Goal: Task Accomplishment & Management: Manage account settings

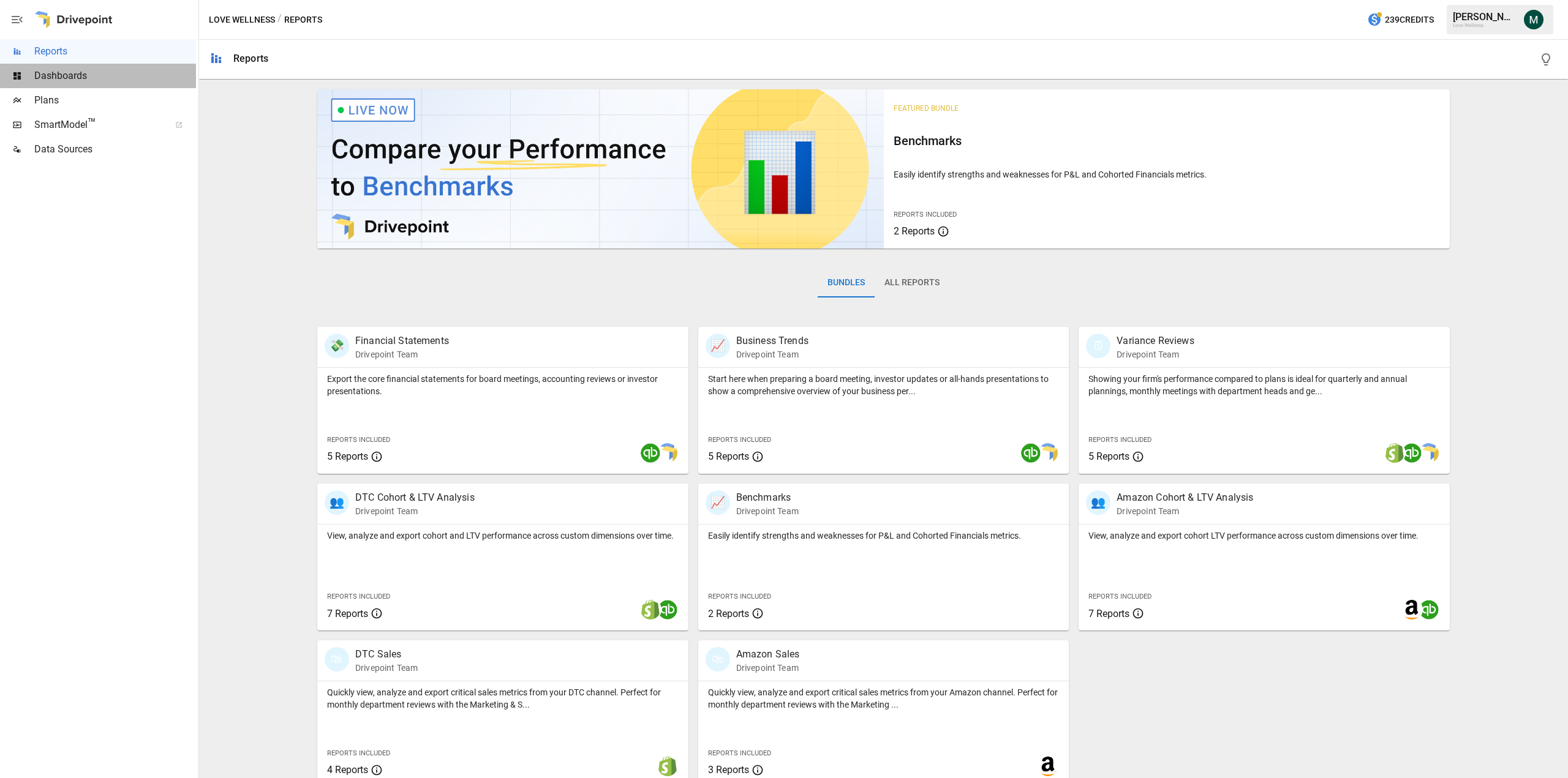
click at [127, 78] on span "Dashboards" at bounding box center [115, 76] width 162 height 15
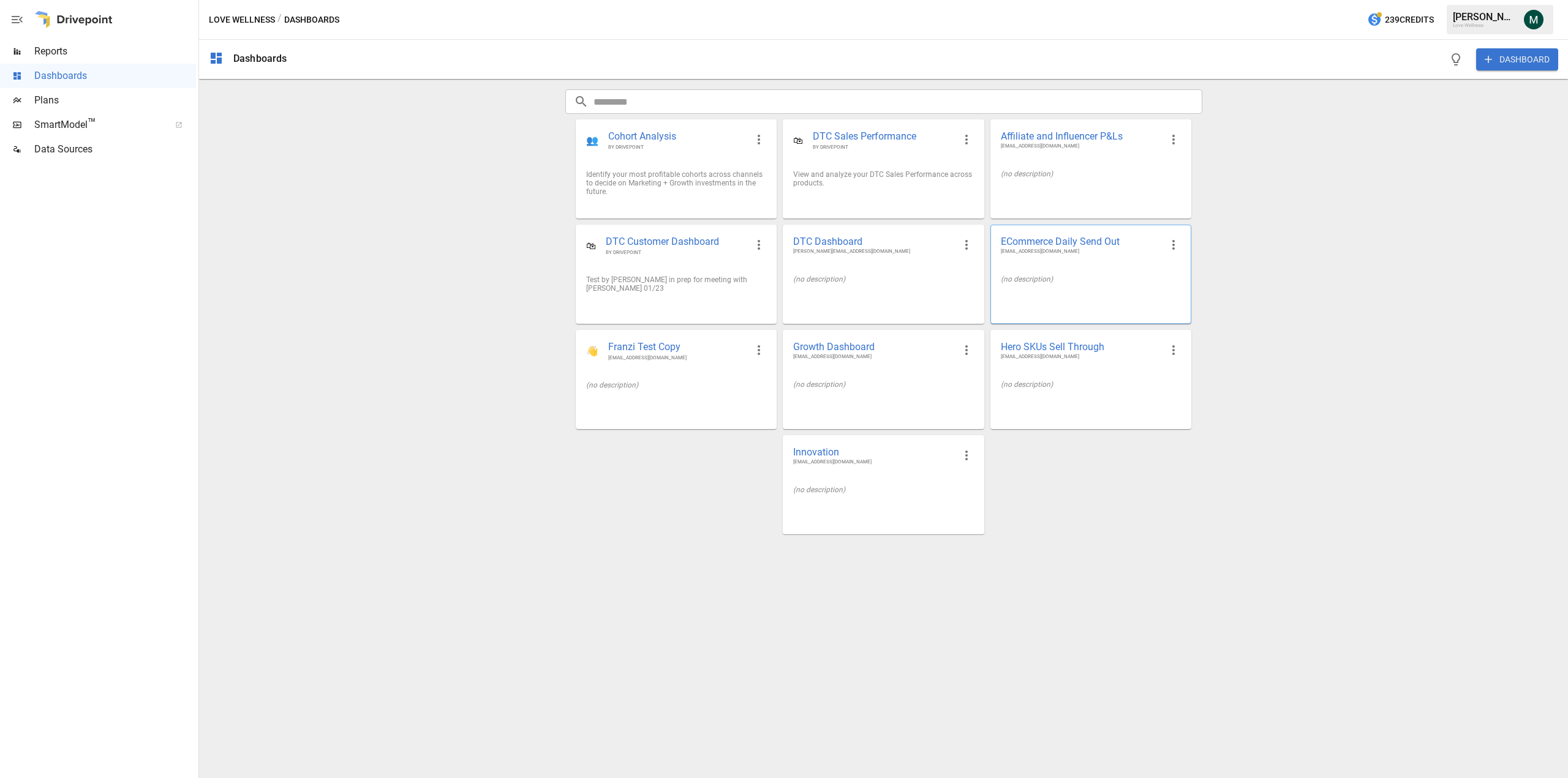
click at [1057, 246] on span "ECommerce Daily Send Out" at bounding box center [1081, 242] width 160 height 13
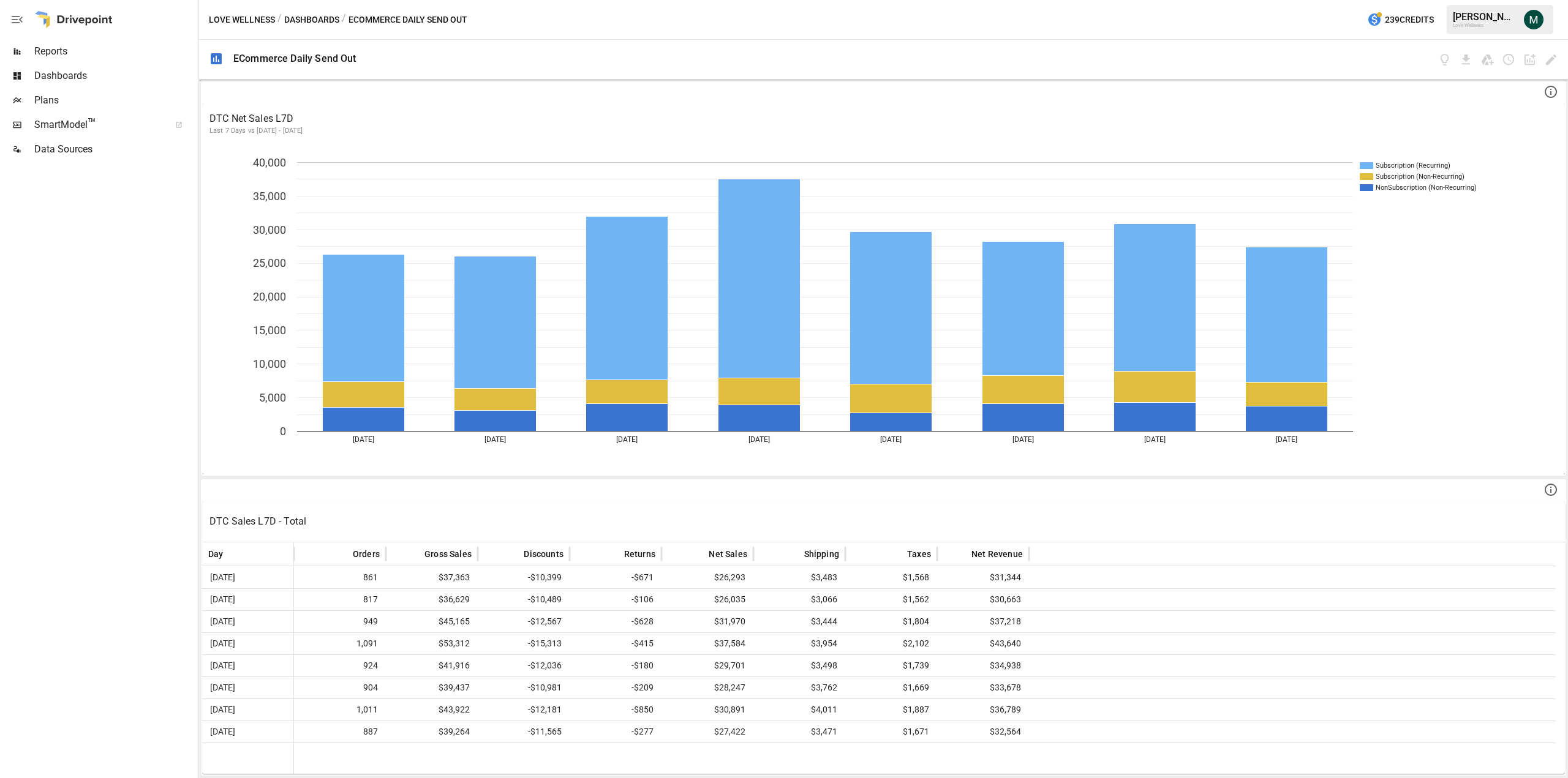
click at [1521, 59] on div at bounding box center [1498, 59] width 121 height 14
click at [1513, 61] on icon "Schedule dashboard" at bounding box center [1509, 60] width 11 height 11
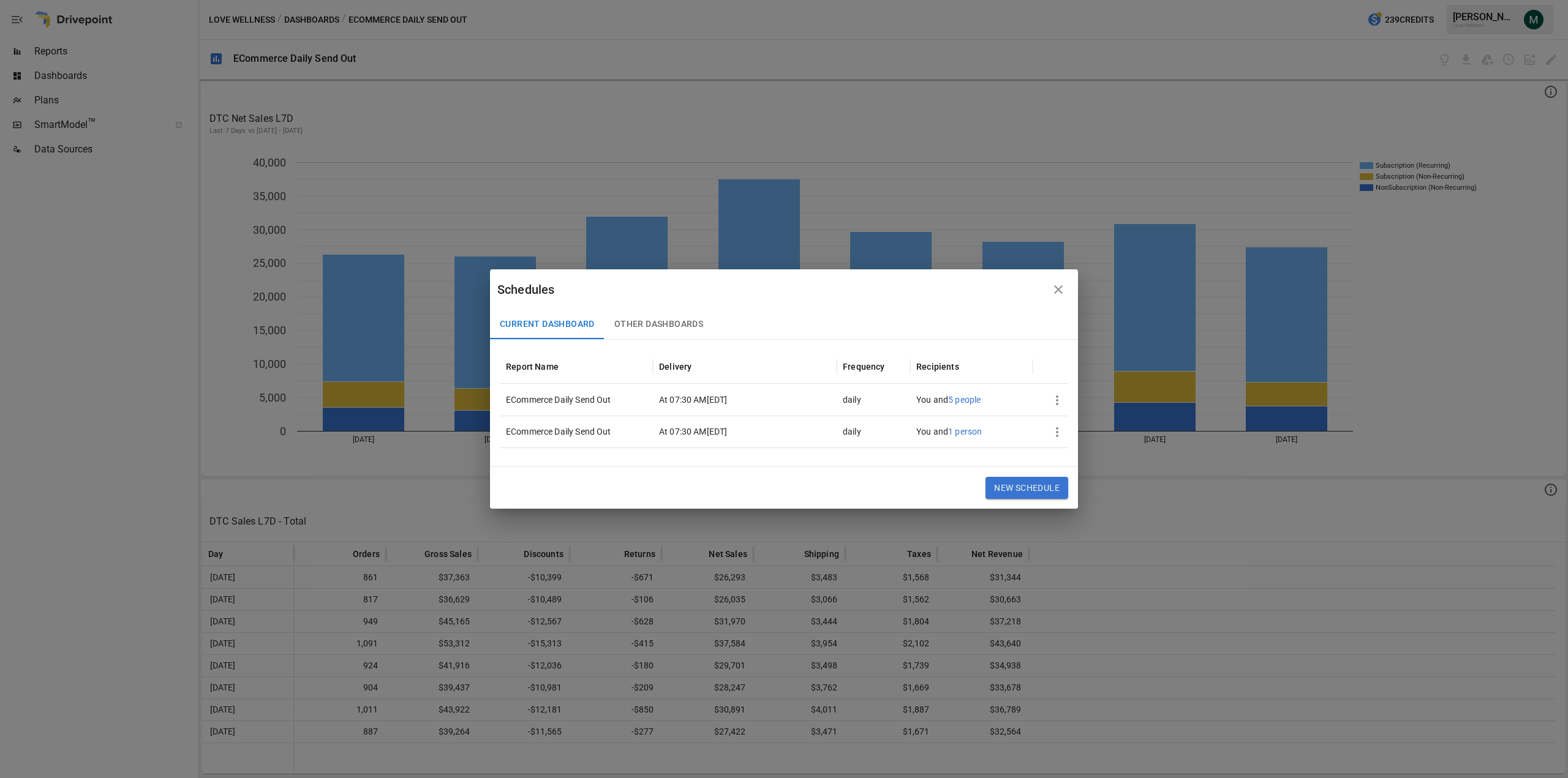
click at [1057, 400] on icon "button" at bounding box center [1057, 400] width 2 height 10
click at [1072, 427] on div "Edit" at bounding box center [1067, 429] width 17 height 15
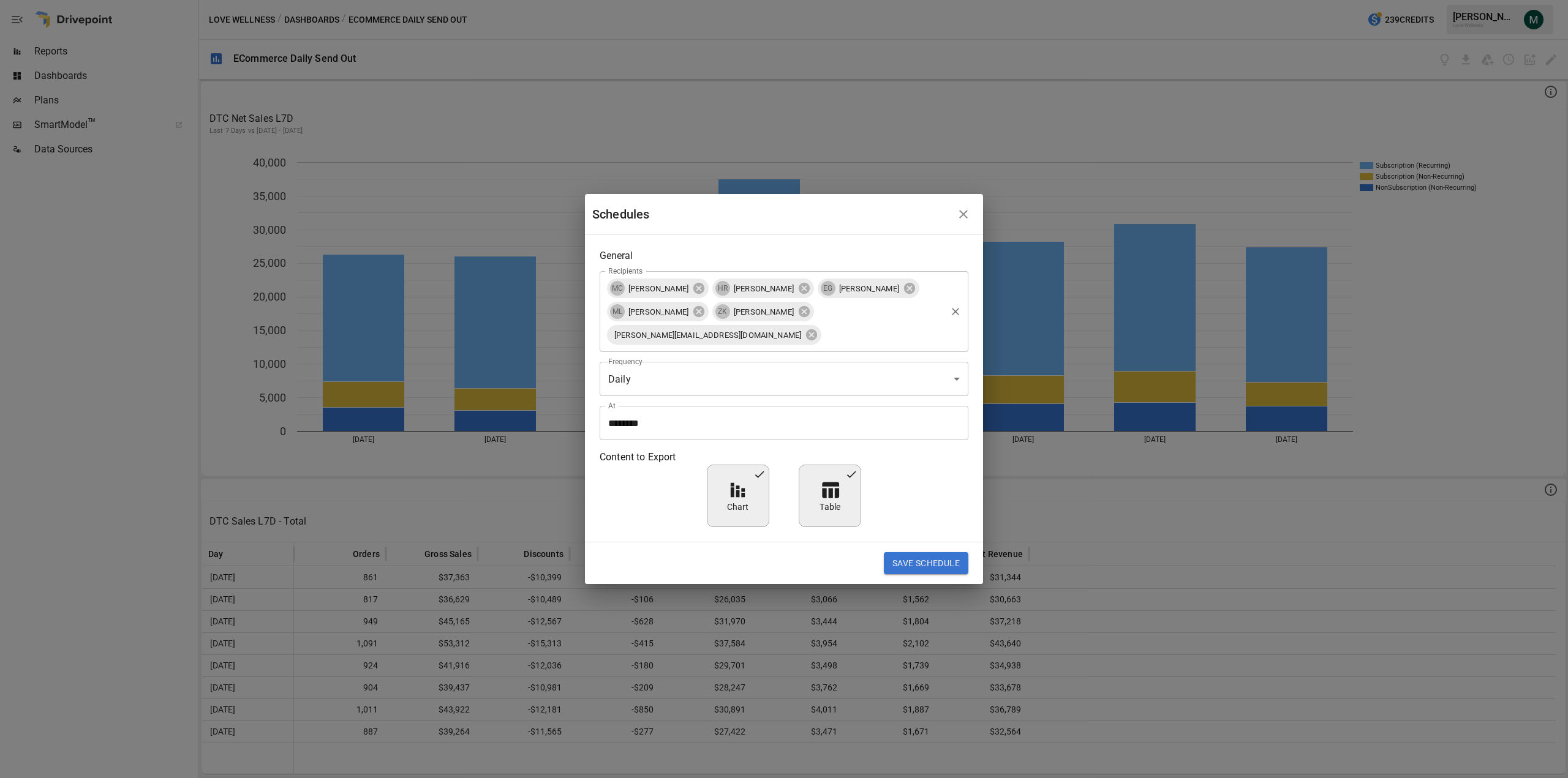
click at [823, 340] on input "Recipients" at bounding box center [884, 335] width 121 height 23
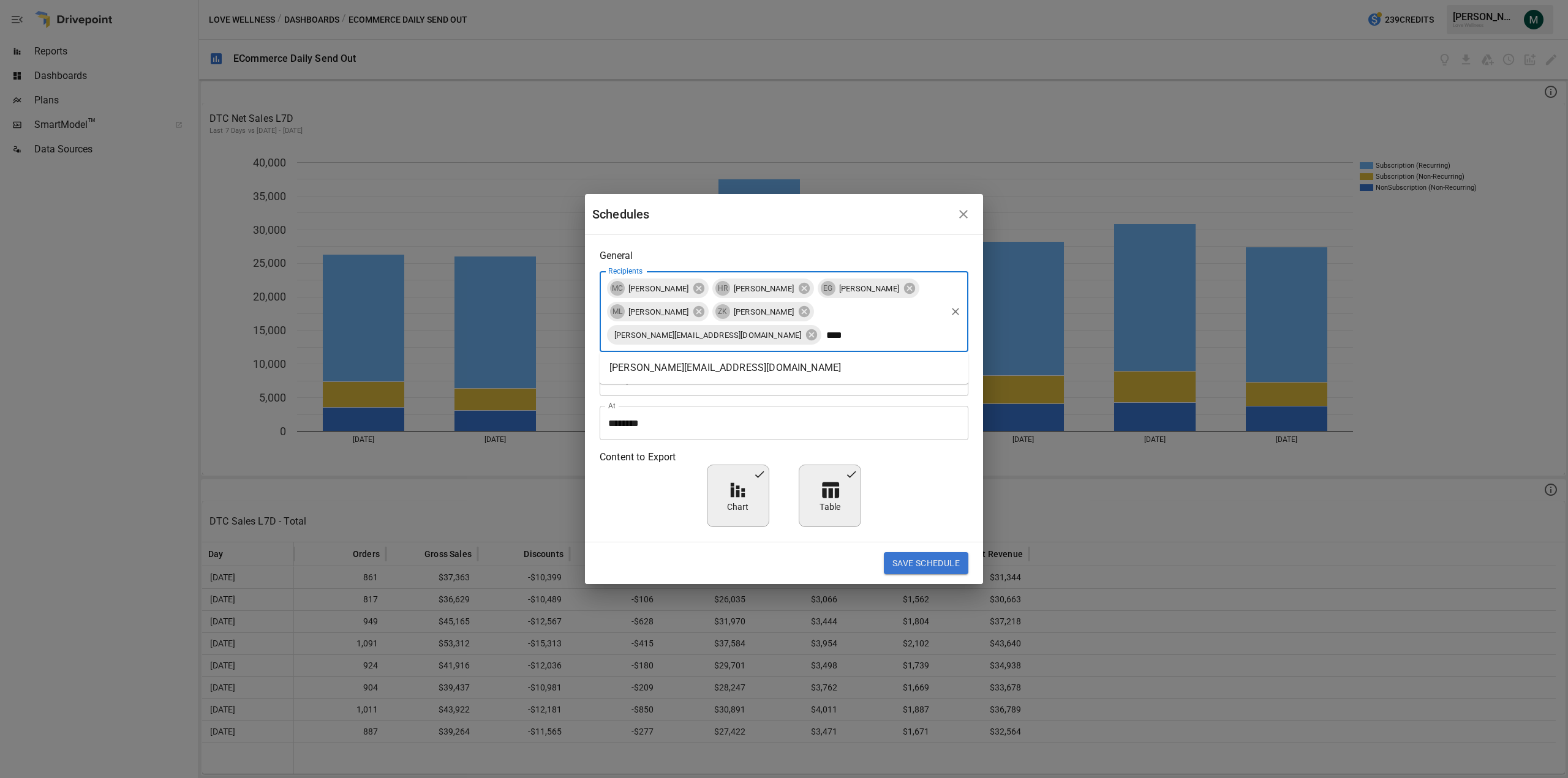
type input "*****"
click at [744, 374] on li "[PERSON_NAME][EMAIL_ADDRESS][DOMAIN_NAME]" at bounding box center [784, 367] width 369 height 22
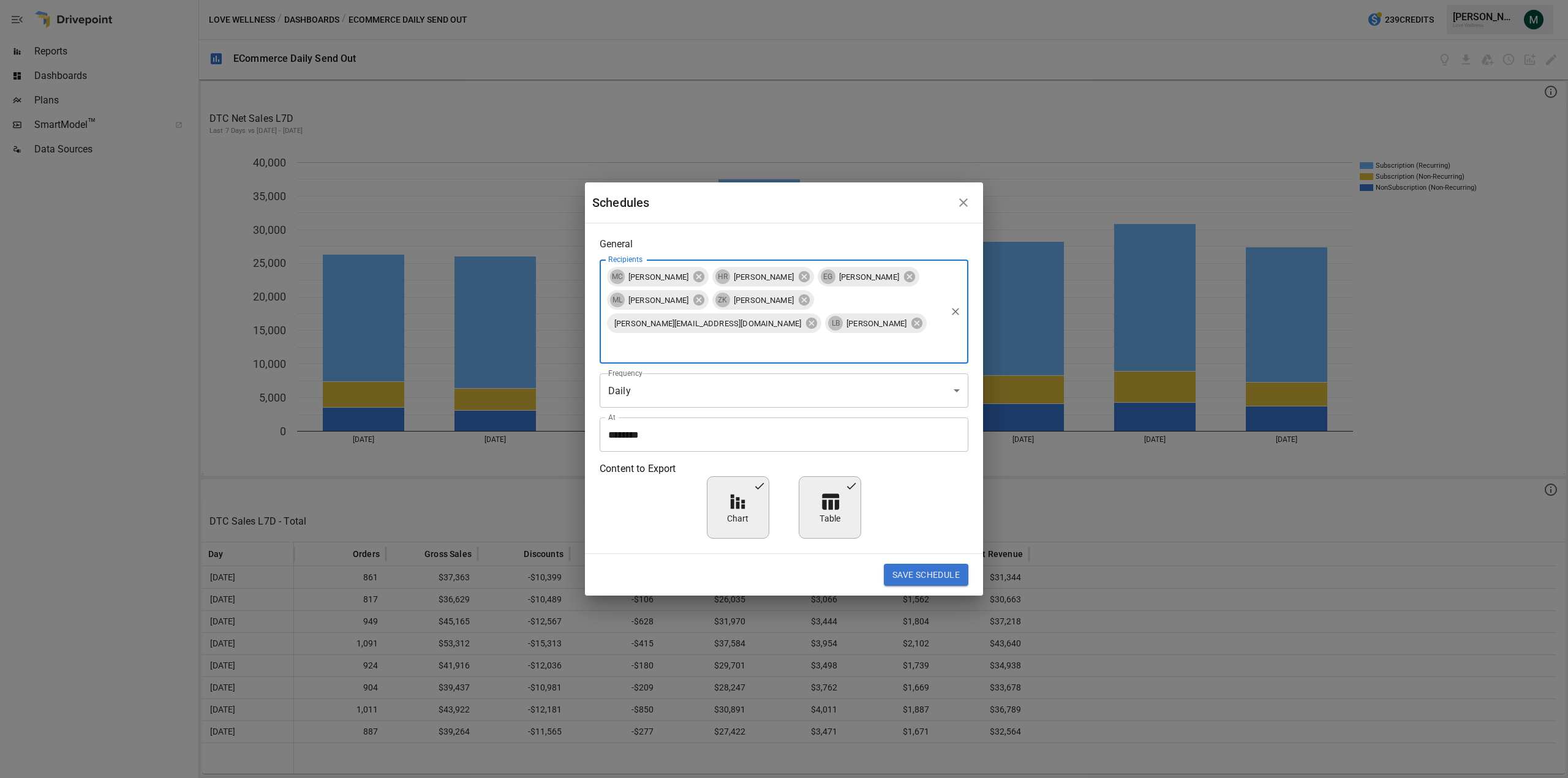
click at [915, 567] on button "Save Schedule" at bounding box center [926, 574] width 84 height 22
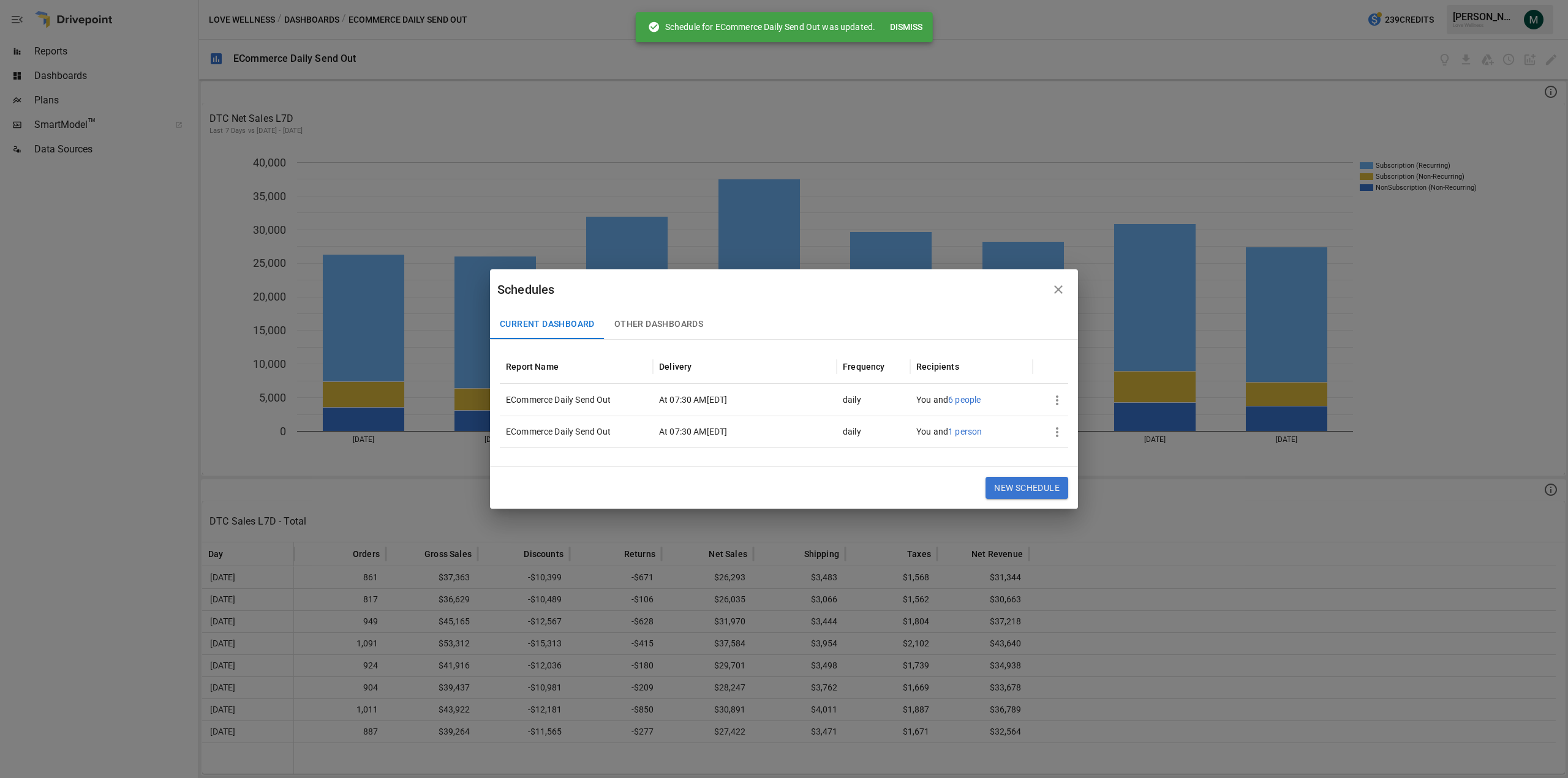
click at [1054, 429] on icon "button" at bounding box center [1057, 432] width 15 height 15
click at [1076, 484] on div "Delete" at bounding box center [1073, 486] width 28 height 15
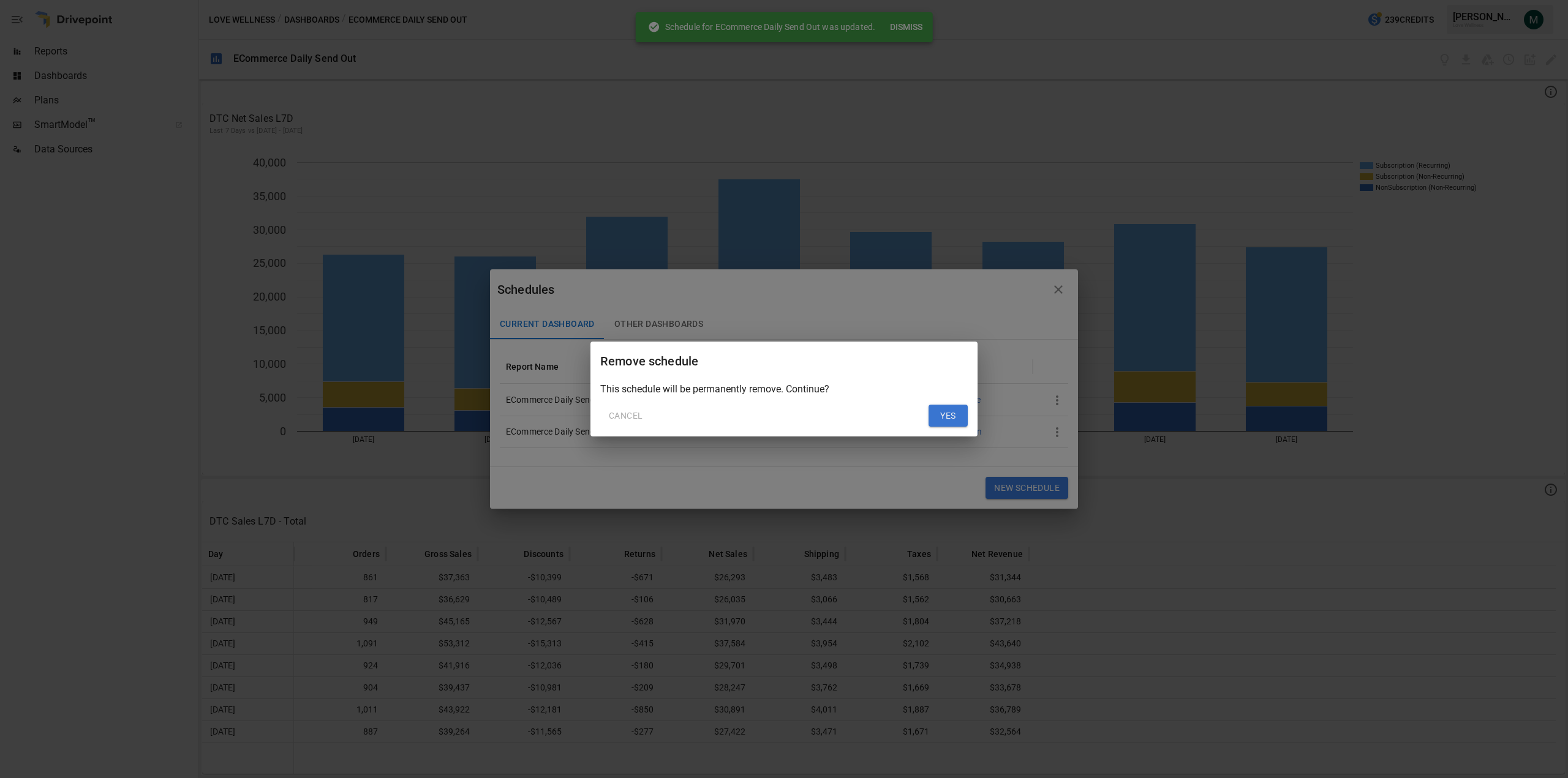
click at [946, 414] on button "Yes" at bounding box center [948, 415] width 39 height 22
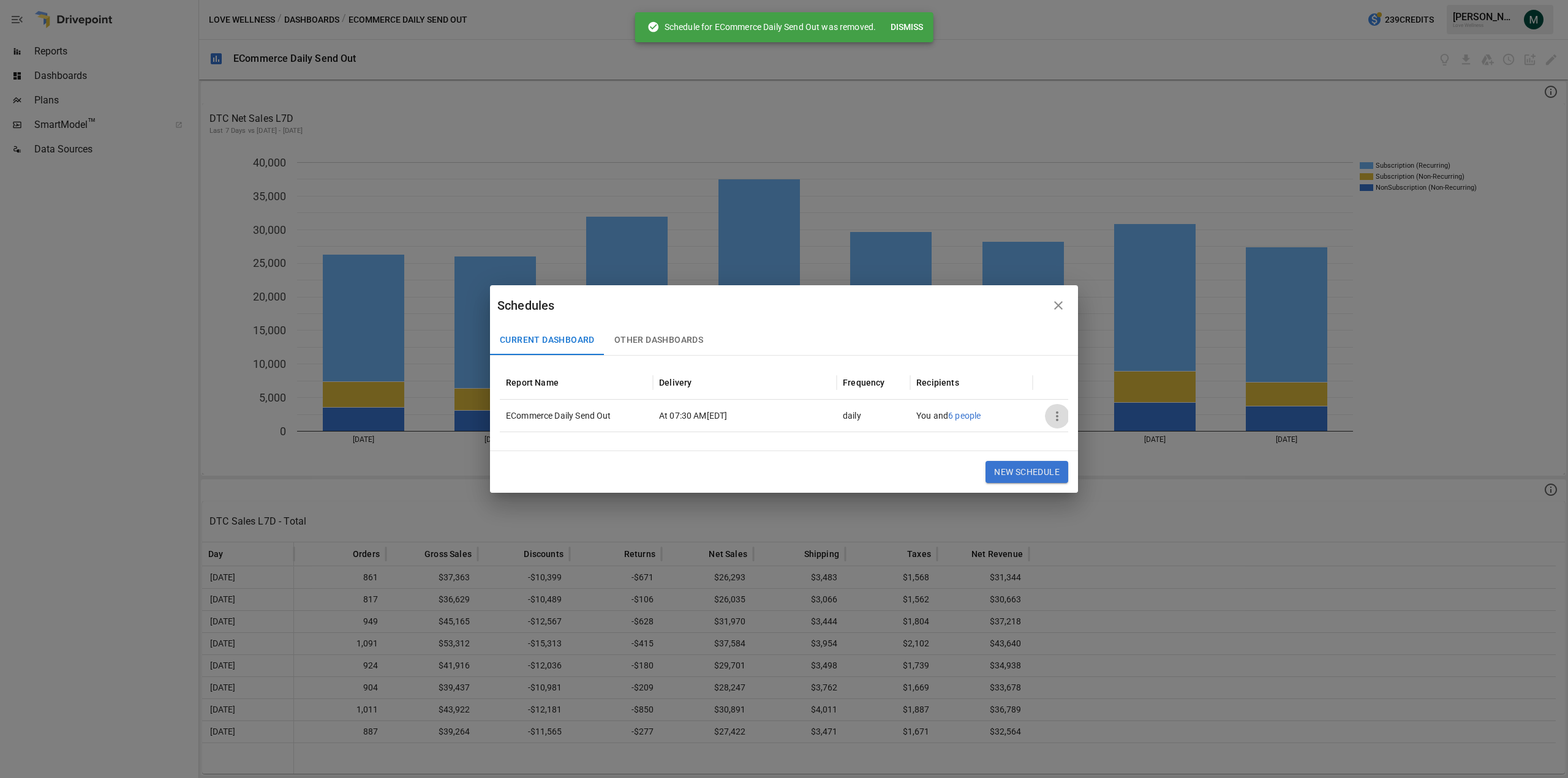
click at [1056, 412] on icon "button" at bounding box center [1057, 416] width 15 height 15
click at [1065, 444] on div "Edit" at bounding box center [1067, 446] width 17 height 15
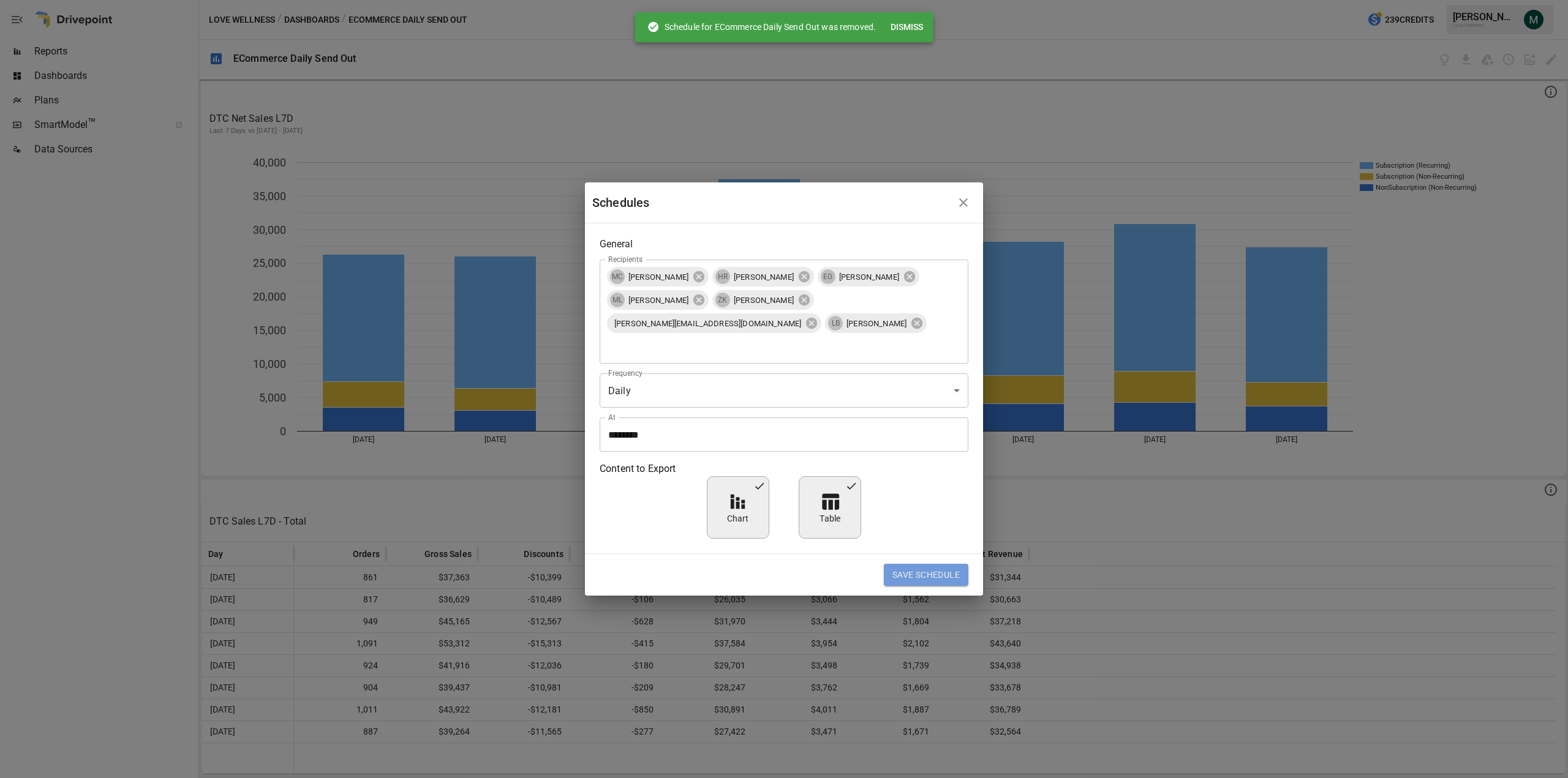
click at [943, 565] on button "Save Schedule" at bounding box center [926, 574] width 84 height 22
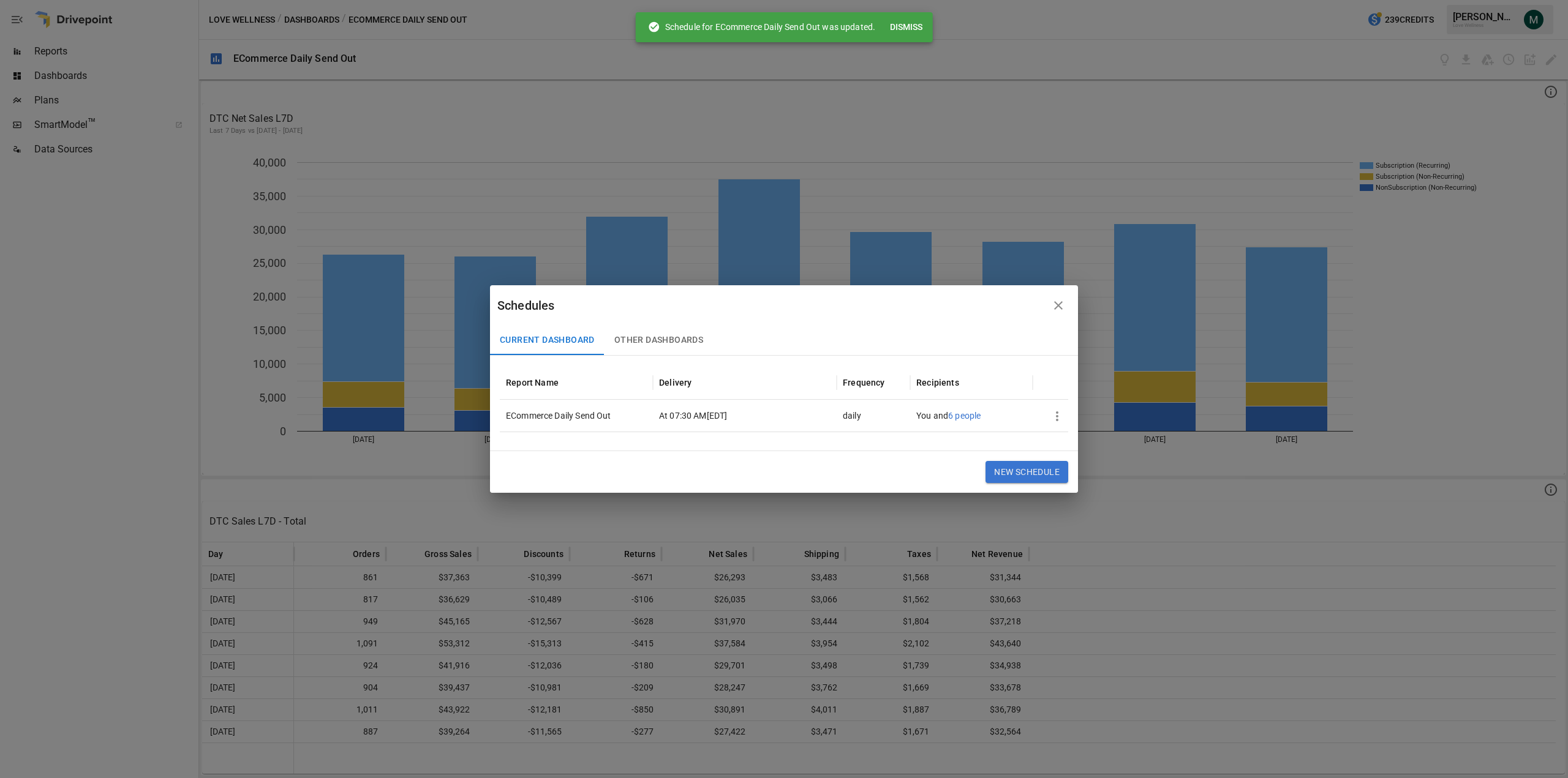
click at [1065, 306] on icon "button" at bounding box center [1058, 306] width 15 height 15
